Goal: Check status: Check status

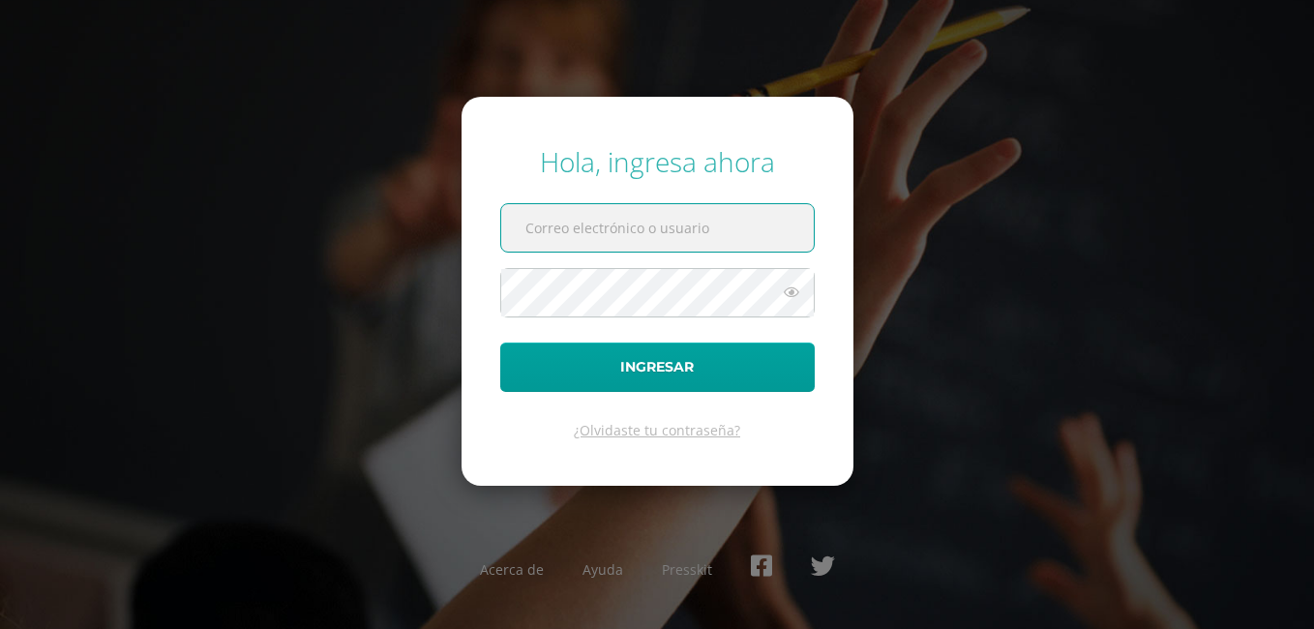
click at [699, 227] on input "text" at bounding box center [657, 227] width 312 height 47
type input "COS00057@osoriosandoval.edu.gt"
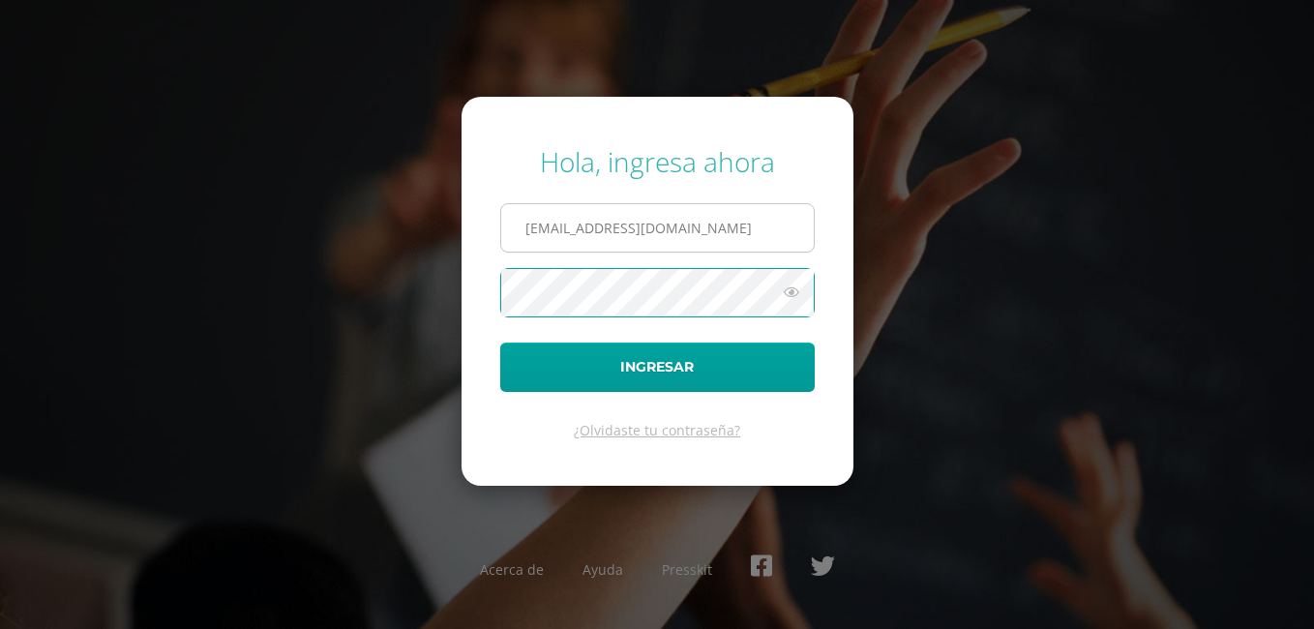
click at [500, 342] on button "Ingresar" at bounding box center [657, 366] width 314 height 49
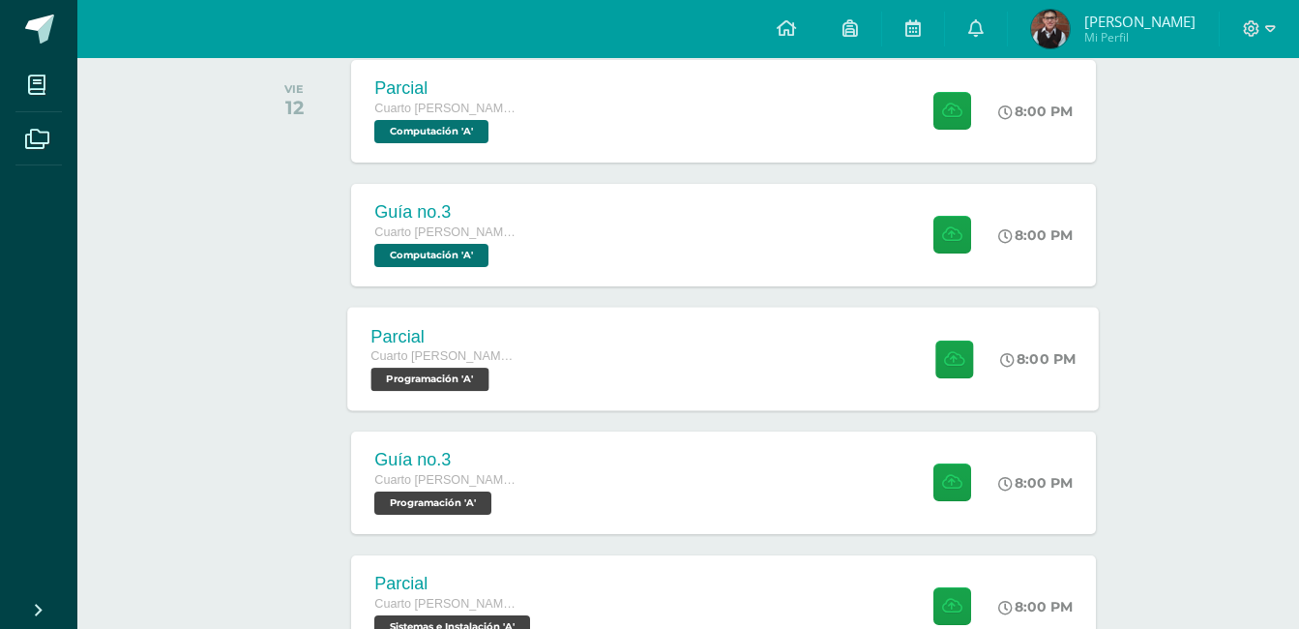
scroll to position [1452, 0]
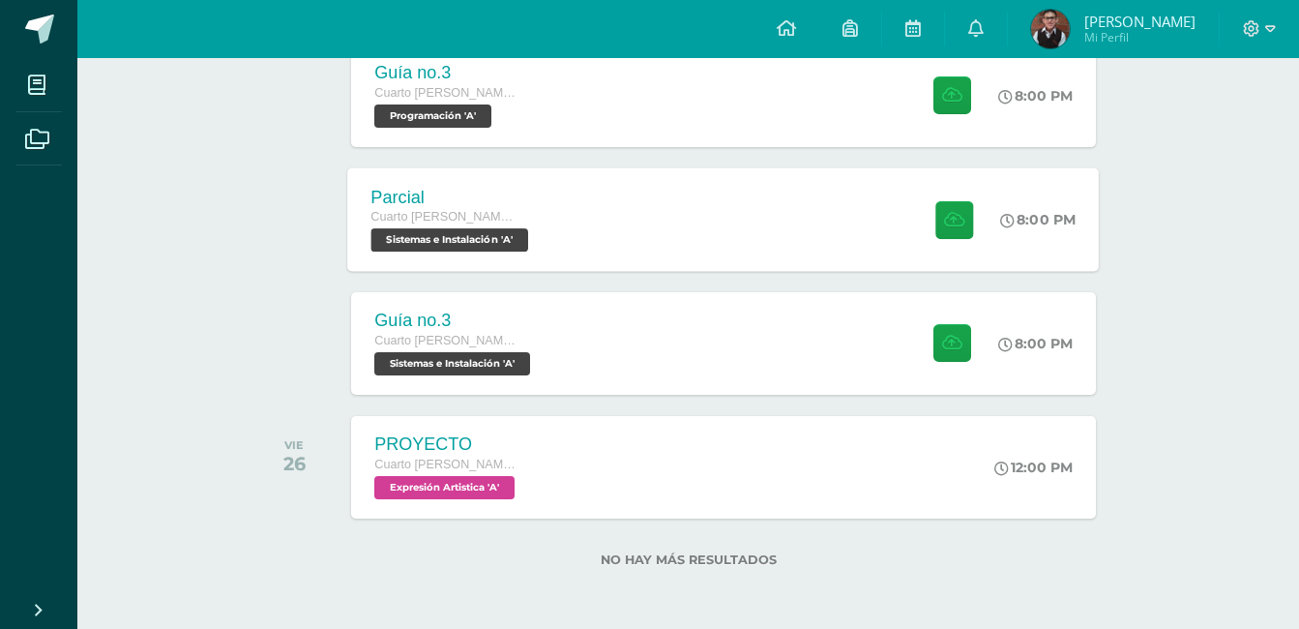
click at [473, 235] on span "Sistemas e Instalación 'A'" at bounding box center [450, 239] width 158 height 23
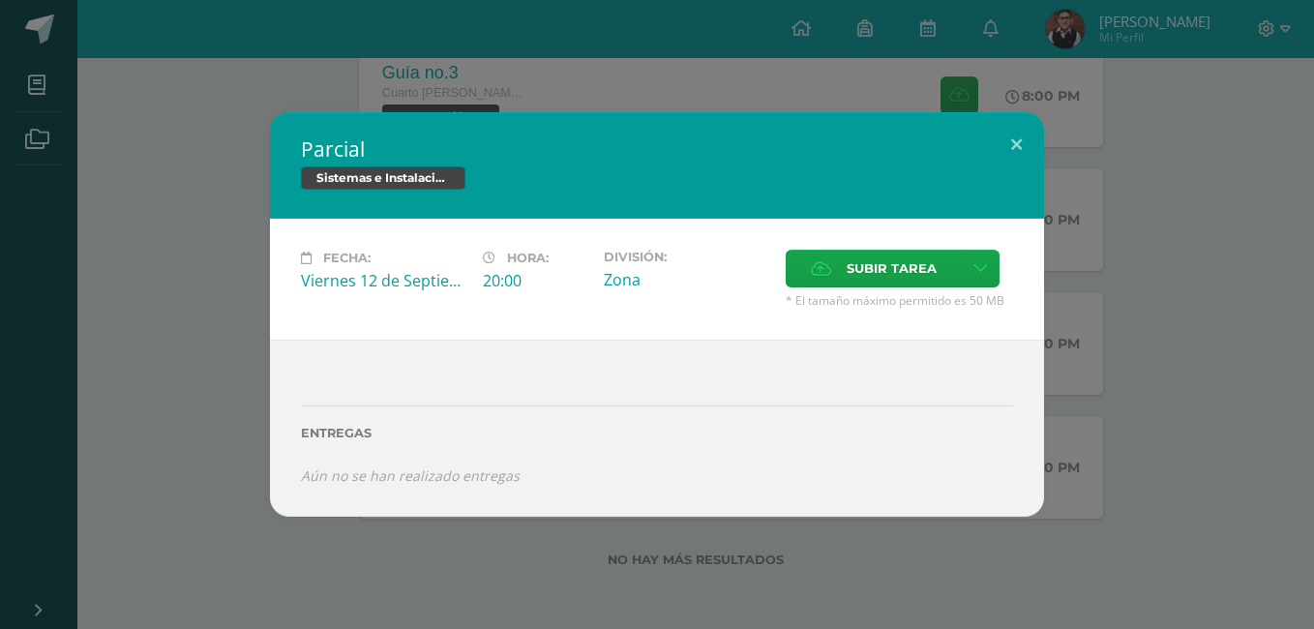
drag, startPoint x: 220, startPoint y: 354, endPoint x: 272, endPoint y: 346, distance: 52.8
click at [220, 353] on div "Parcial Sistemas e Instalación Fecha: [DATE] Hora: 20:00 División: Zona" at bounding box center [657, 314] width 1298 height 404
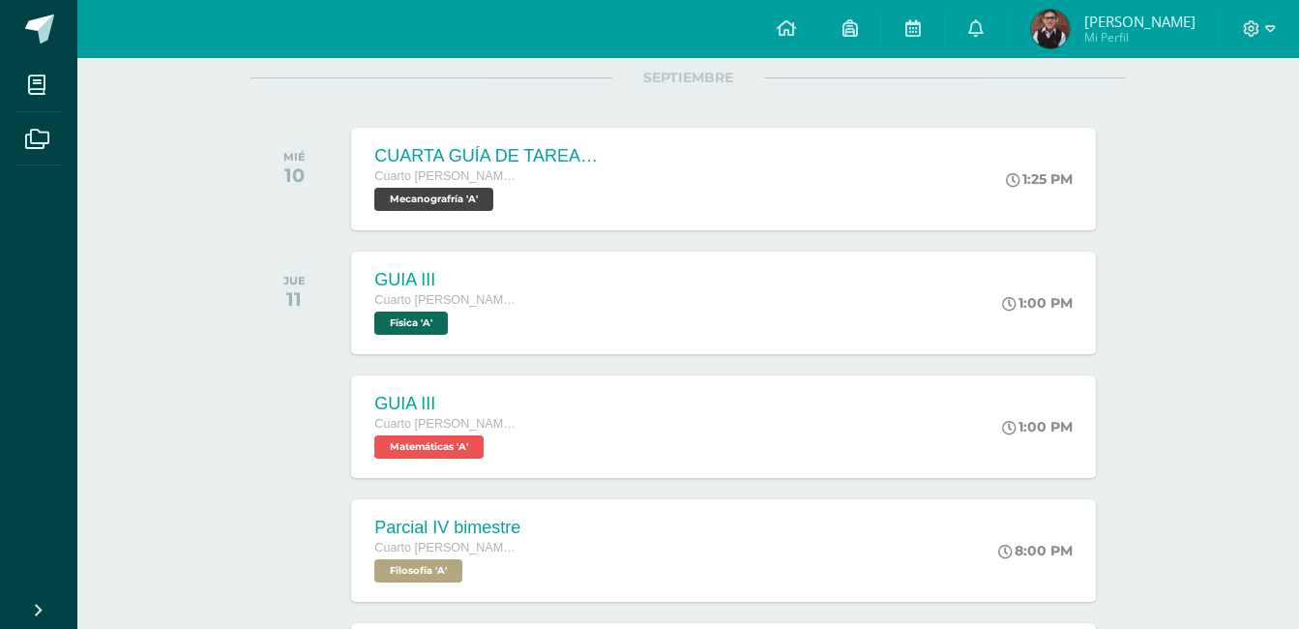
scroll to position [1, 0]
